Goal: Task Accomplishment & Management: Manage account settings

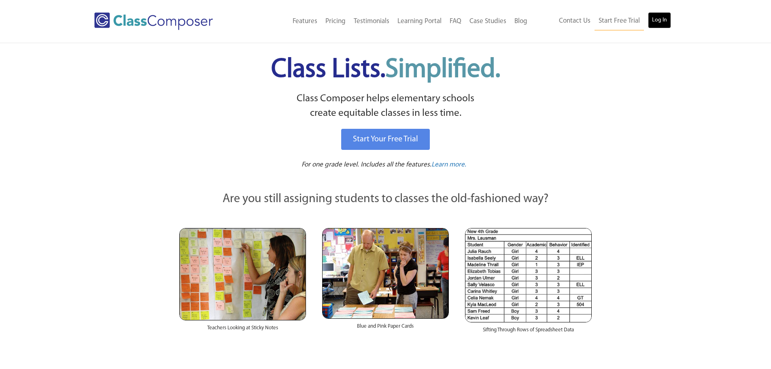
click at [663, 20] on link "Log In" at bounding box center [659, 20] width 23 height 16
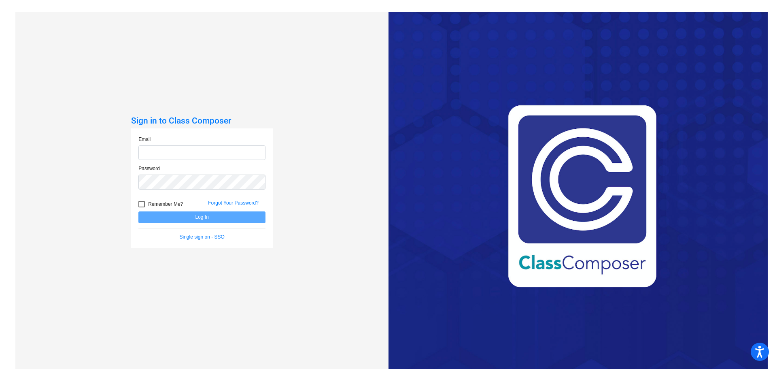
type input "[EMAIL_ADDRESS][DOMAIN_NAME]"
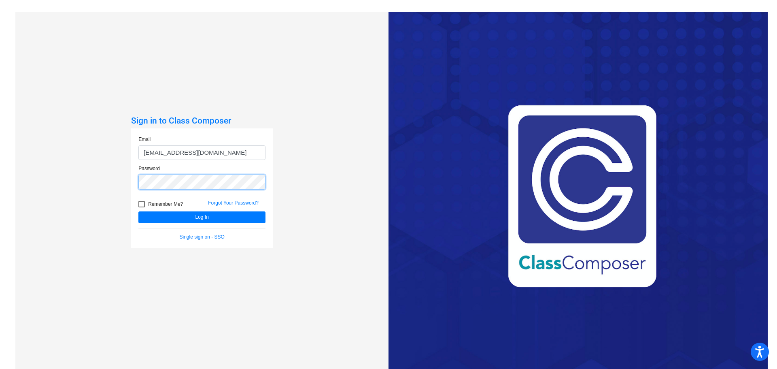
click at [138, 211] on button "Log In" at bounding box center [201, 217] width 127 height 12
click at [239, 225] on form "Email jbarba@ceres.k12.ca.us Password Remember Me? Forgot Your Password? Log In…" at bounding box center [201, 188] width 127 height 105
click at [241, 221] on button "Log In" at bounding box center [201, 217] width 127 height 12
click at [138, 211] on button "Log In" at bounding box center [201, 217] width 127 height 12
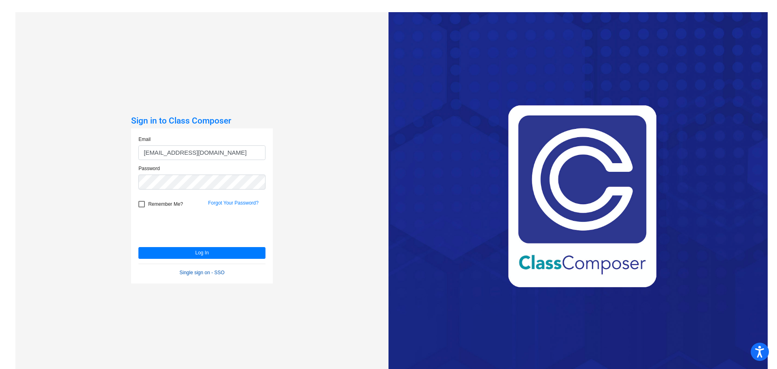
click at [199, 269] on div "Single sign on - SSO" at bounding box center [201, 272] width 139 height 7
click at [200, 272] on link "Single sign on - SSO" at bounding box center [202, 273] width 45 height 6
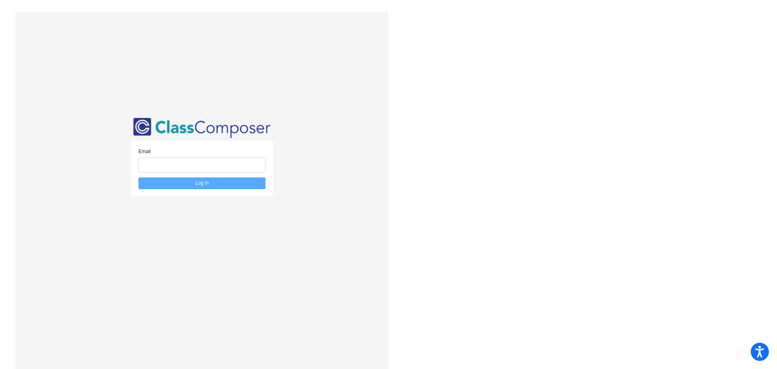
click at [234, 157] on div "Email" at bounding box center [201, 160] width 127 height 25
click at [234, 165] on input "email" at bounding box center [201, 165] width 127 height 15
type input "[EMAIL_ADDRESS][DOMAIN_NAME]"
click at [232, 180] on button "Log In" at bounding box center [201, 183] width 127 height 12
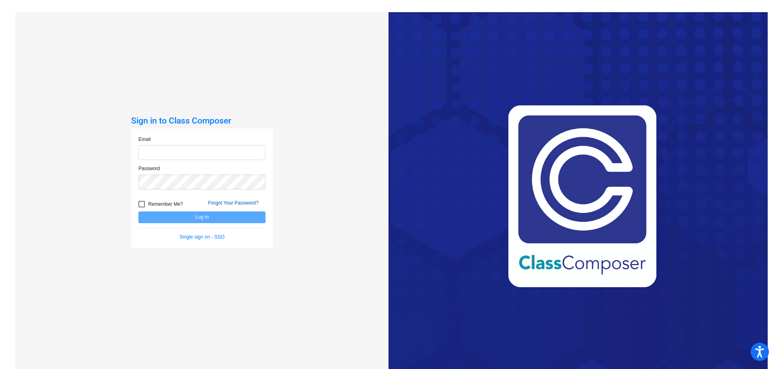
click at [234, 203] on link "Forgot Your Password?" at bounding box center [233, 203] width 51 height 6
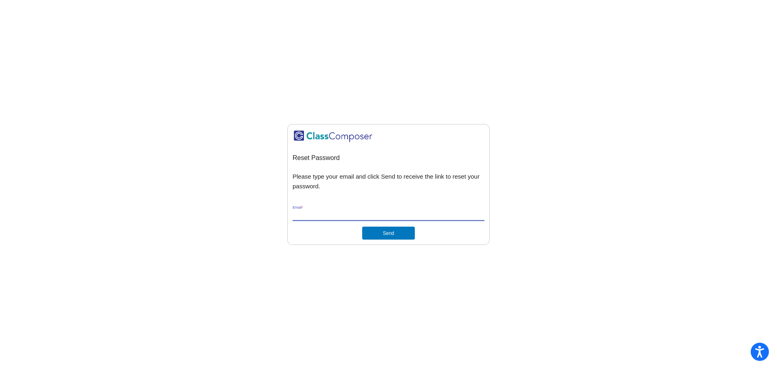
click at [386, 213] on input "Email *" at bounding box center [389, 214] width 192 height 7
type input "[EMAIL_ADDRESS][DOMAIN_NAME]"
click at [387, 233] on button "Send" at bounding box center [388, 233] width 53 height 13
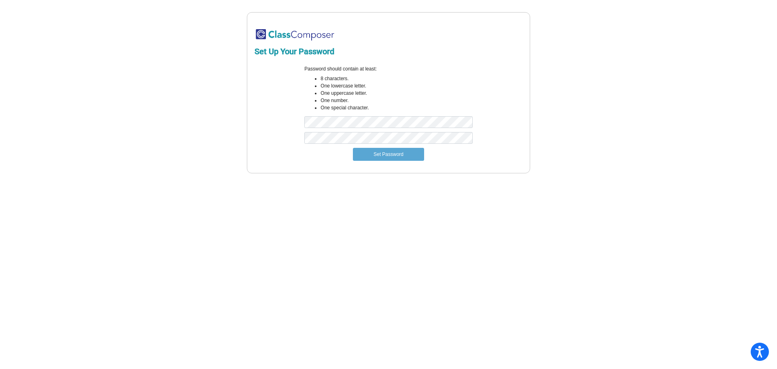
click at [411, 115] on div "Password should contain at least: 8 characters. One lowercase letter. One upper…" at bounding box center [388, 98] width 180 height 67
click at [353, 148] on button "Set Password" at bounding box center [388, 154] width 71 height 13
click at [217, 115] on div "Set Up Your Password Password should contain at least: 8 characters. One lowerc…" at bounding box center [388, 92] width 746 height 161
click at [353, 148] on button "Set Password" at bounding box center [388, 154] width 71 height 13
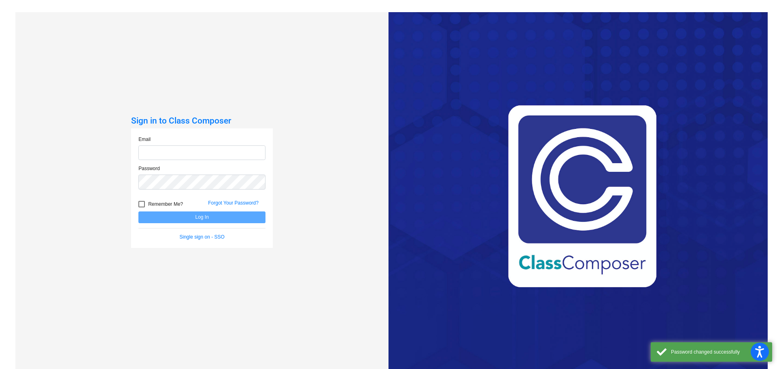
click at [207, 147] on input "email" at bounding box center [201, 152] width 127 height 15
type input "[EMAIL_ADDRESS][DOMAIN_NAME]"
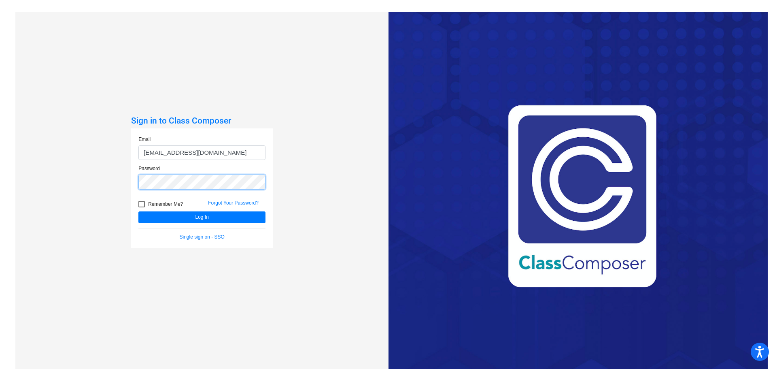
click at [138, 211] on button "Log In" at bounding box center [201, 217] width 127 height 12
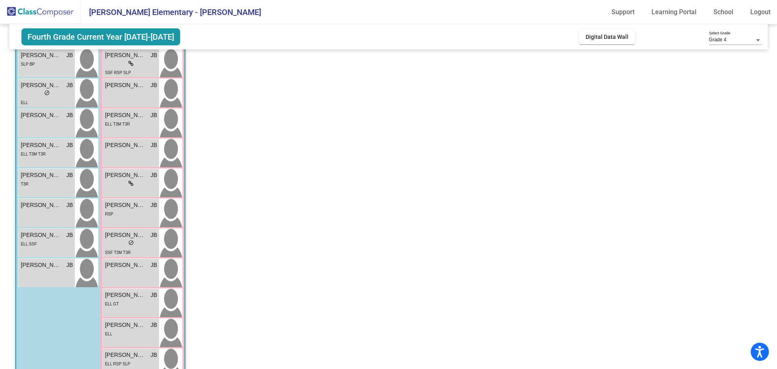
scroll to position [121, 0]
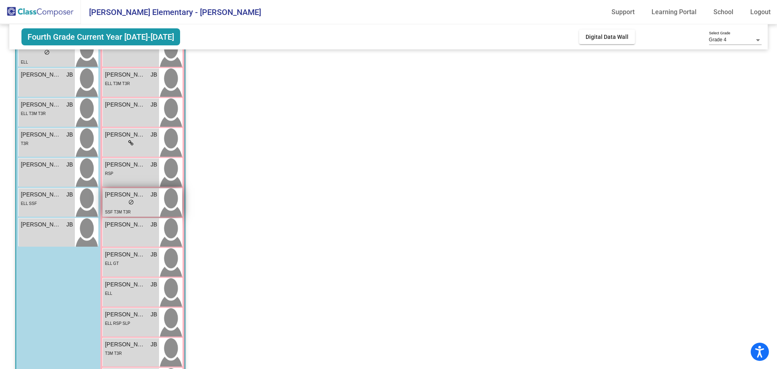
click at [162, 204] on img at bounding box center [170, 202] width 23 height 28
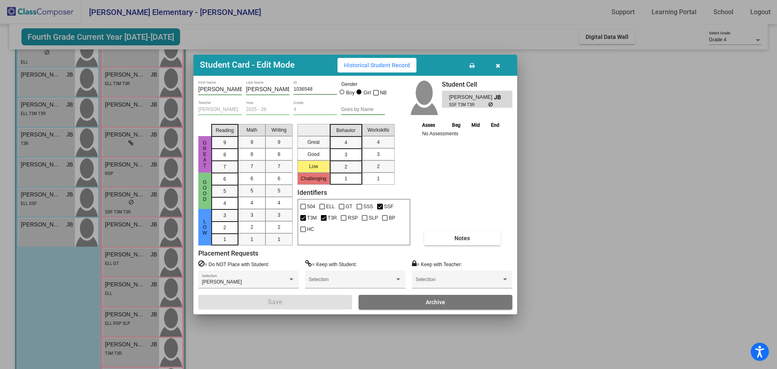
click at [478, 243] on button "Notes" at bounding box center [462, 238] width 77 height 15
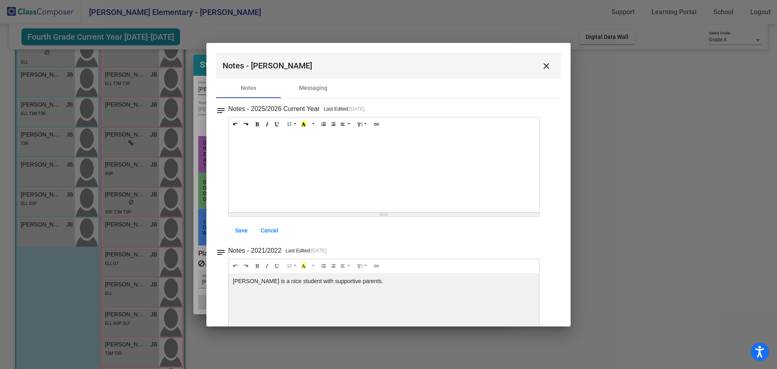
click at [544, 66] on mat-icon "close" at bounding box center [547, 66] width 10 height 10
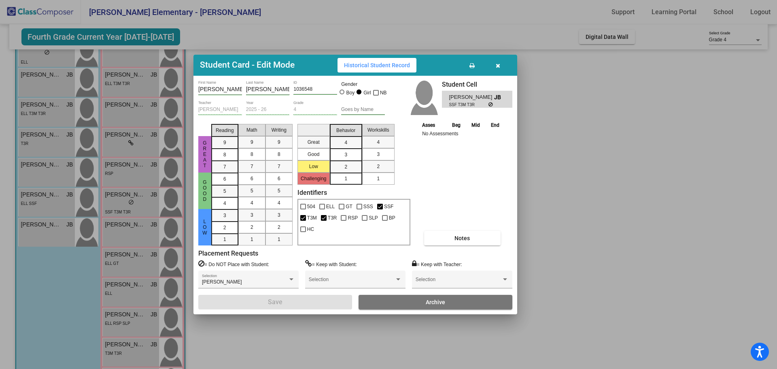
click at [503, 66] on button "button" at bounding box center [498, 65] width 26 height 15
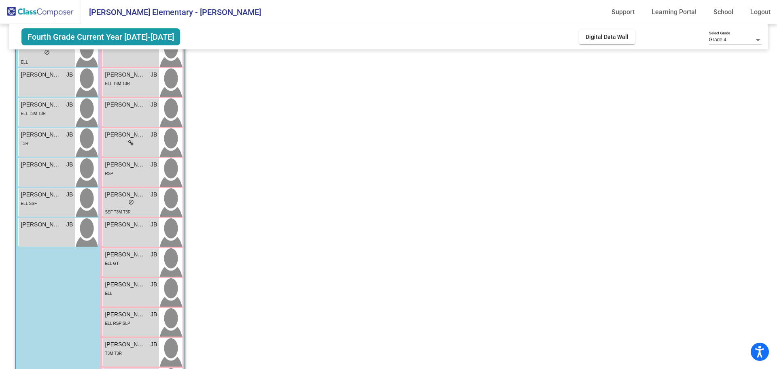
click at [353, 246] on app-classroom "Class 1 picture_as_pdf [PERSON_NAME] Add Student First Name Last Name Student I…" at bounding box center [388, 227] width 746 height 545
click at [127, 149] on div "[PERSON_NAME] lock do_not_disturb_alt" at bounding box center [131, 142] width 56 height 28
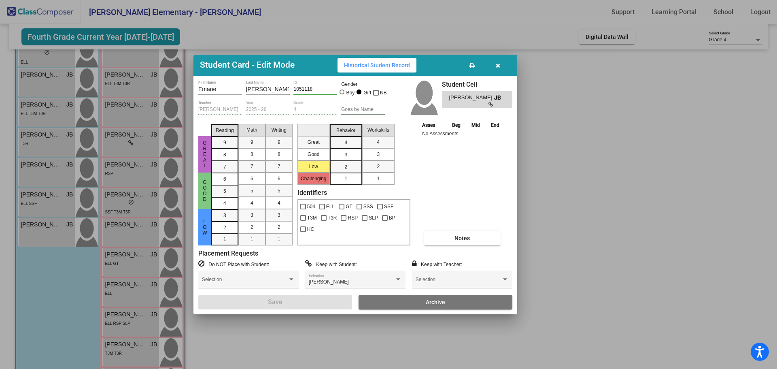
click at [500, 68] on button "button" at bounding box center [498, 65] width 26 height 15
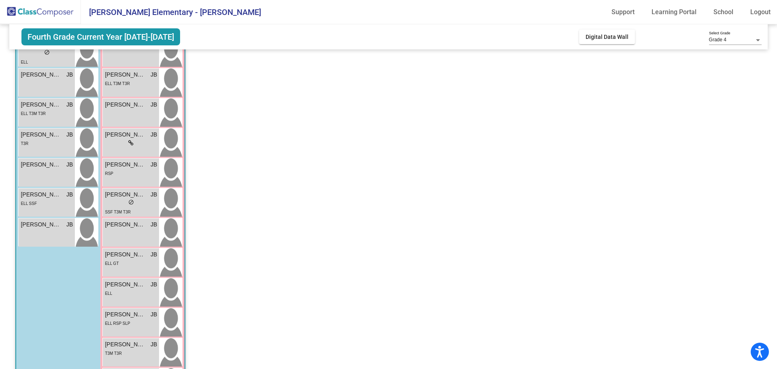
scroll to position [253, 0]
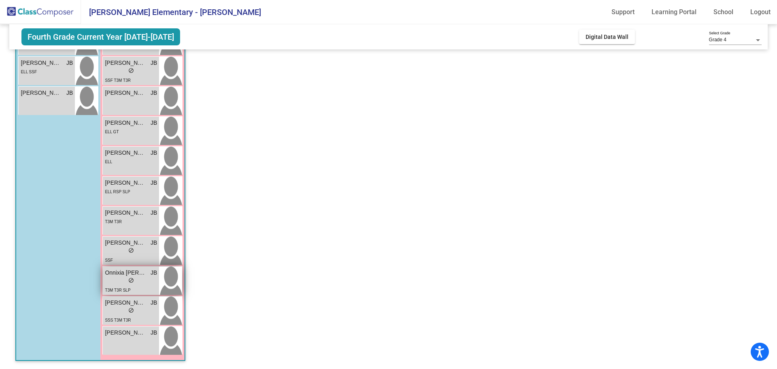
click at [171, 279] on img at bounding box center [170, 280] width 23 height 28
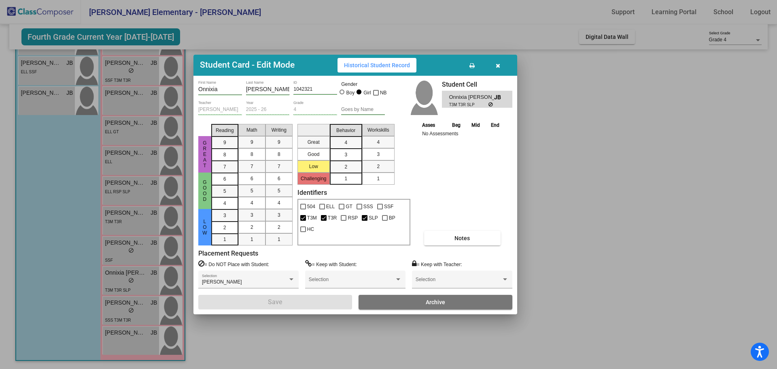
click at [466, 233] on button "Notes" at bounding box center [462, 238] width 77 height 15
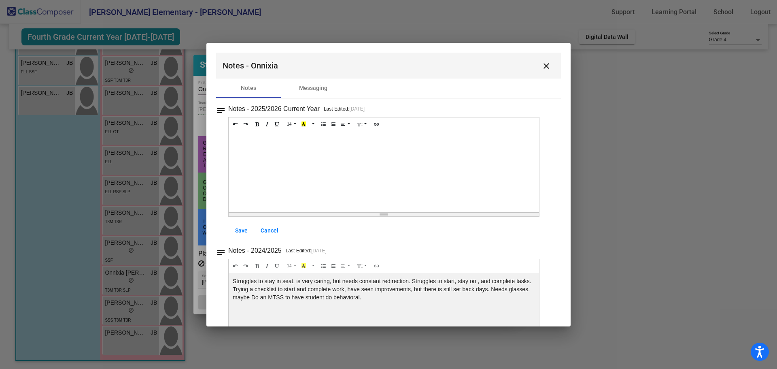
click at [543, 66] on mat-icon "close" at bounding box center [547, 66] width 10 height 10
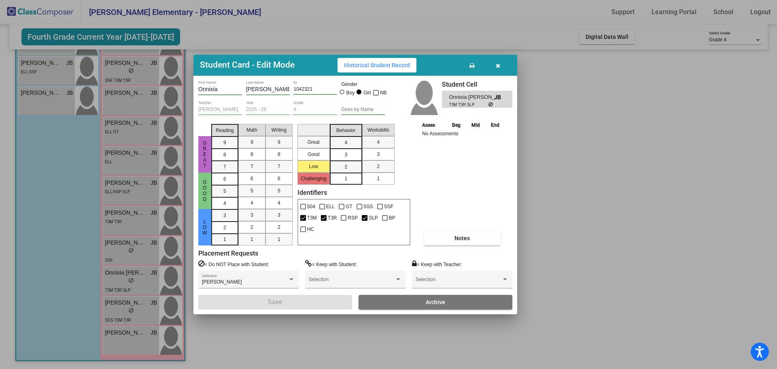
click at [500, 68] on icon "button" at bounding box center [498, 66] width 4 height 6
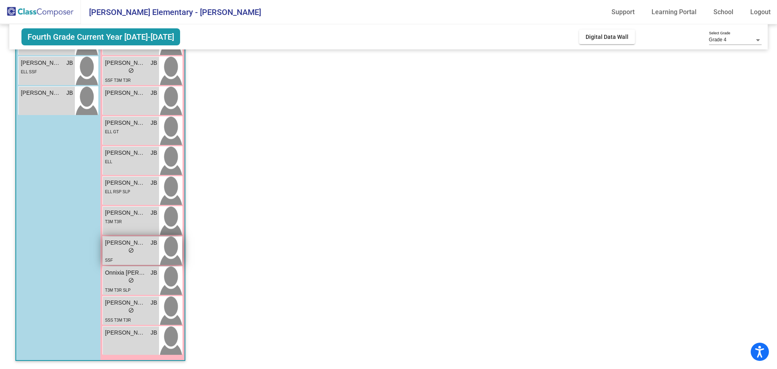
click at [139, 251] on div "lock do_not_disturb_alt" at bounding box center [131, 251] width 52 height 9
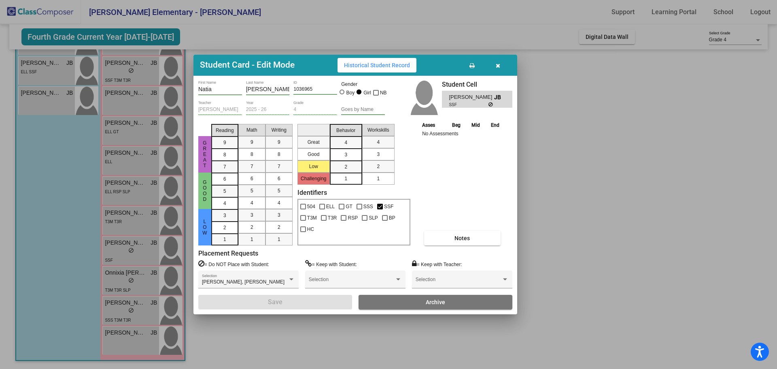
click at [462, 237] on span "Notes" at bounding box center [462, 238] width 15 height 6
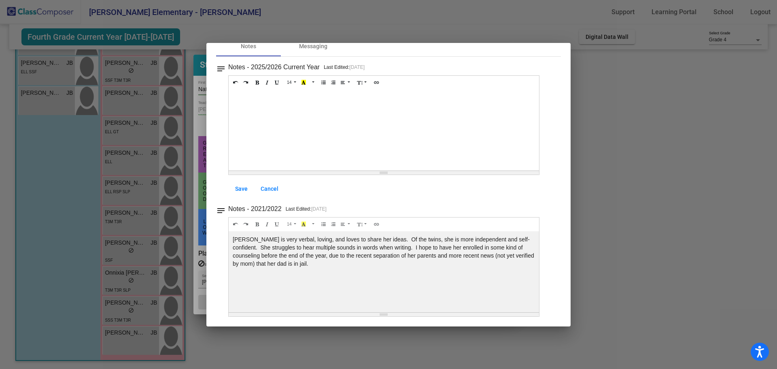
scroll to position [0, 0]
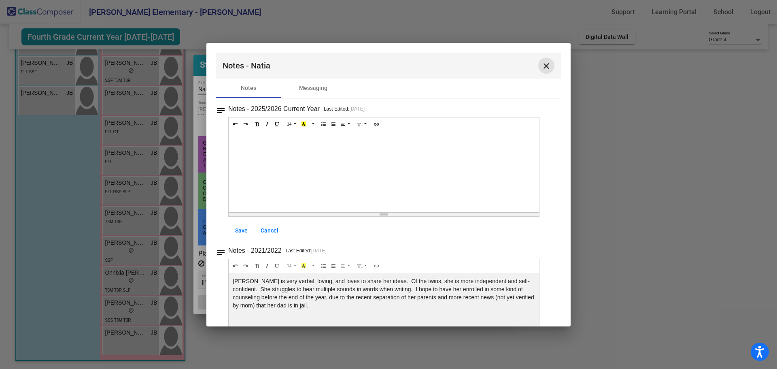
click at [545, 62] on mat-icon "close" at bounding box center [547, 66] width 10 height 10
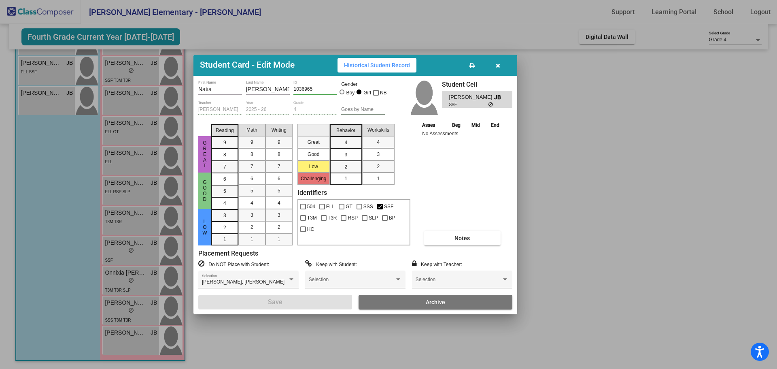
click at [502, 70] on button "button" at bounding box center [498, 65] width 26 height 15
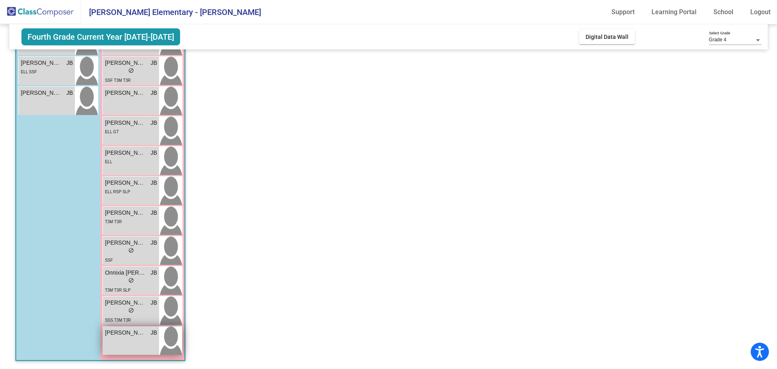
click at [134, 339] on div "[PERSON_NAME] JB lock do_not_disturb_alt" at bounding box center [131, 340] width 56 height 28
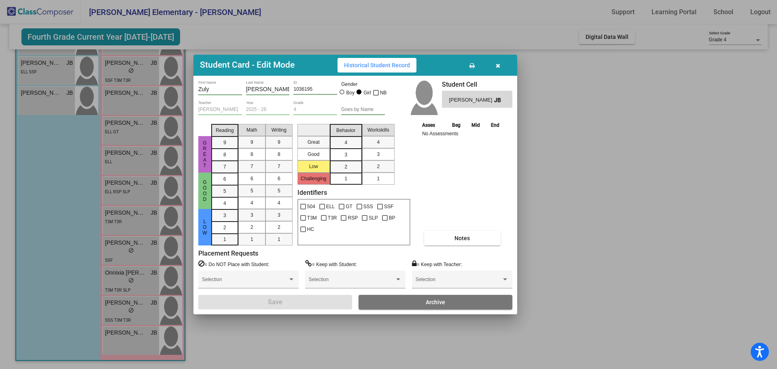
click at [465, 223] on div "Asses Beg Mid End No Assessments Notes" at bounding box center [462, 183] width 85 height 125
click at [467, 239] on span "Notes" at bounding box center [462, 238] width 15 height 6
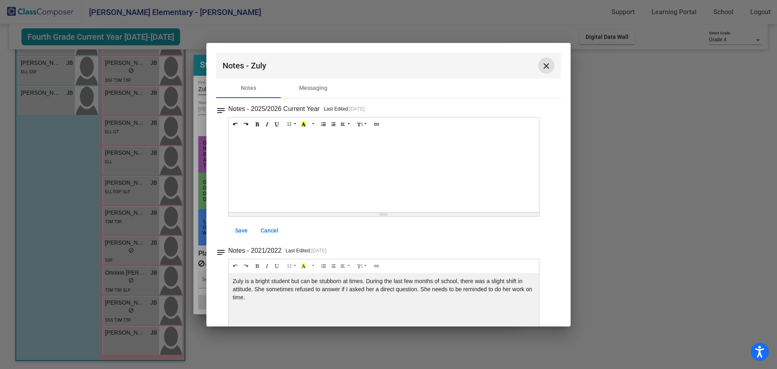
click at [539, 67] on button "close" at bounding box center [547, 65] width 16 height 16
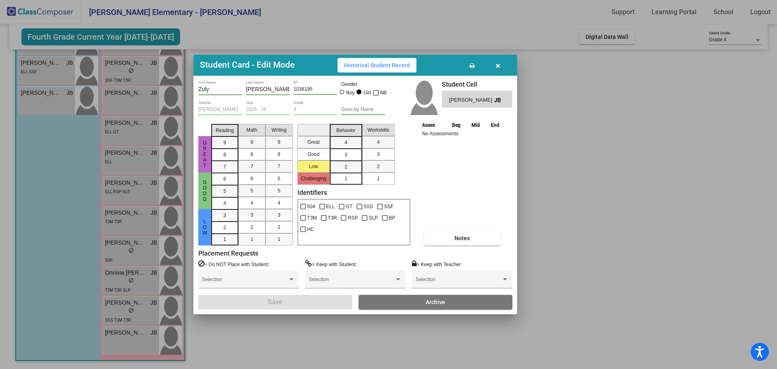
click at [498, 63] on icon "button" at bounding box center [498, 66] width 4 height 6
